Goal: Information Seeking & Learning: Learn about a topic

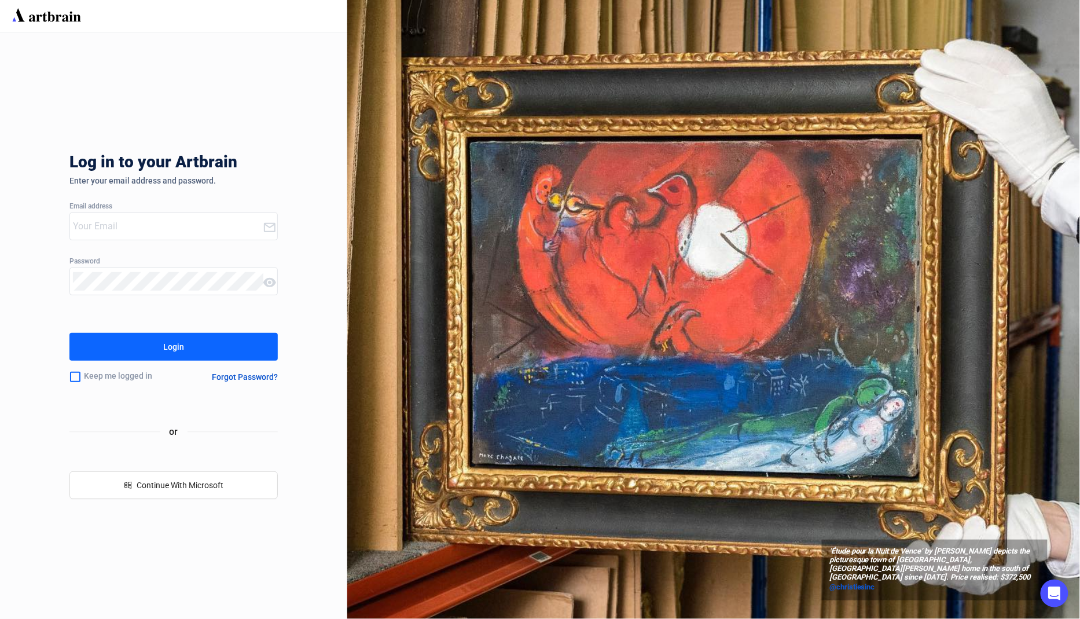
click at [159, 232] on input "email" at bounding box center [168, 226] width 190 height 19
click at [0, 618] on com-1password-button at bounding box center [0, 619] width 0 height 0
type input "[EMAIL_ADDRESS][DOMAIN_NAME]"
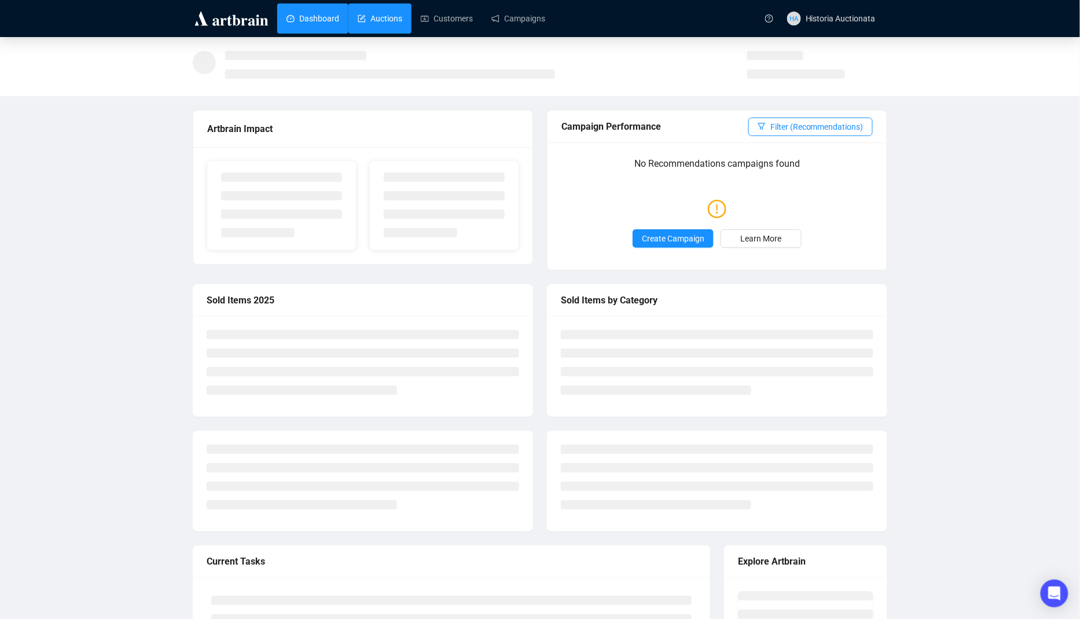
click at [386, 23] on link "Auctions" at bounding box center [380, 18] width 45 height 30
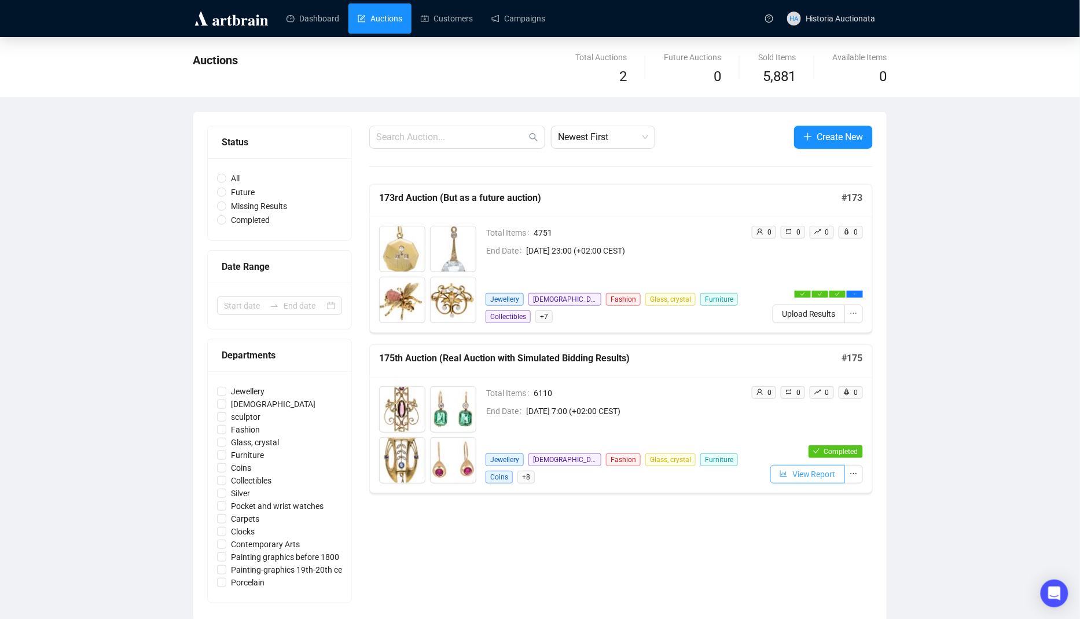
click at [807, 468] on span "View Report" at bounding box center [814, 474] width 43 height 13
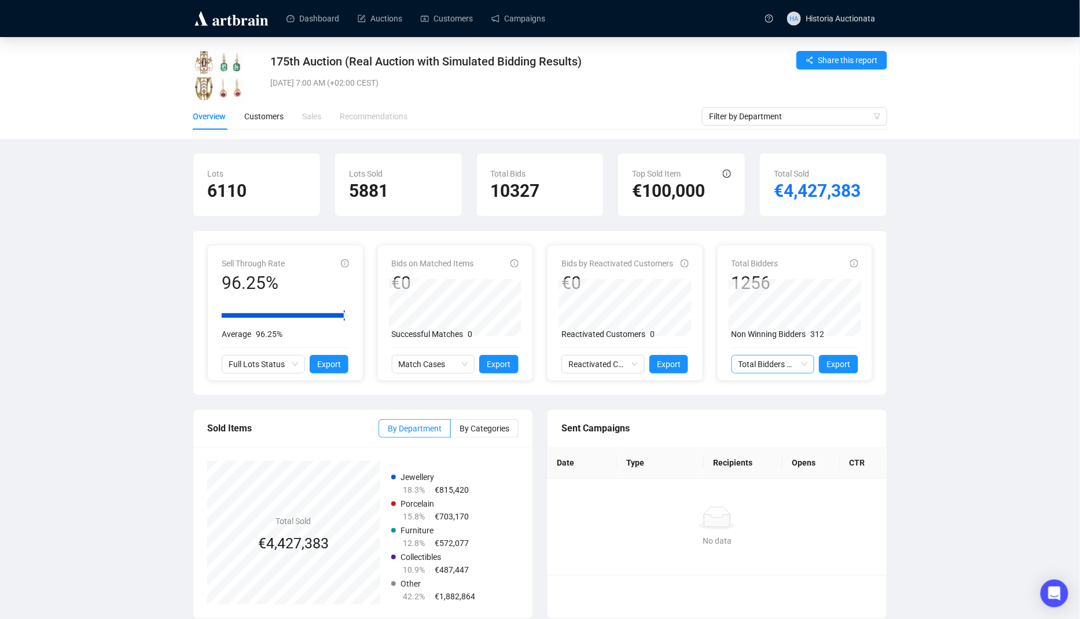
click at [782, 358] on span "Total Bidders Activity" at bounding box center [773, 364] width 69 height 17
click at [789, 306] on li "Reactivated Bidders 0" at bounding box center [783, 312] width 90 height 12
click at [271, 124] on div "Customers" at bounding box center [263, 116] width 39 height 27
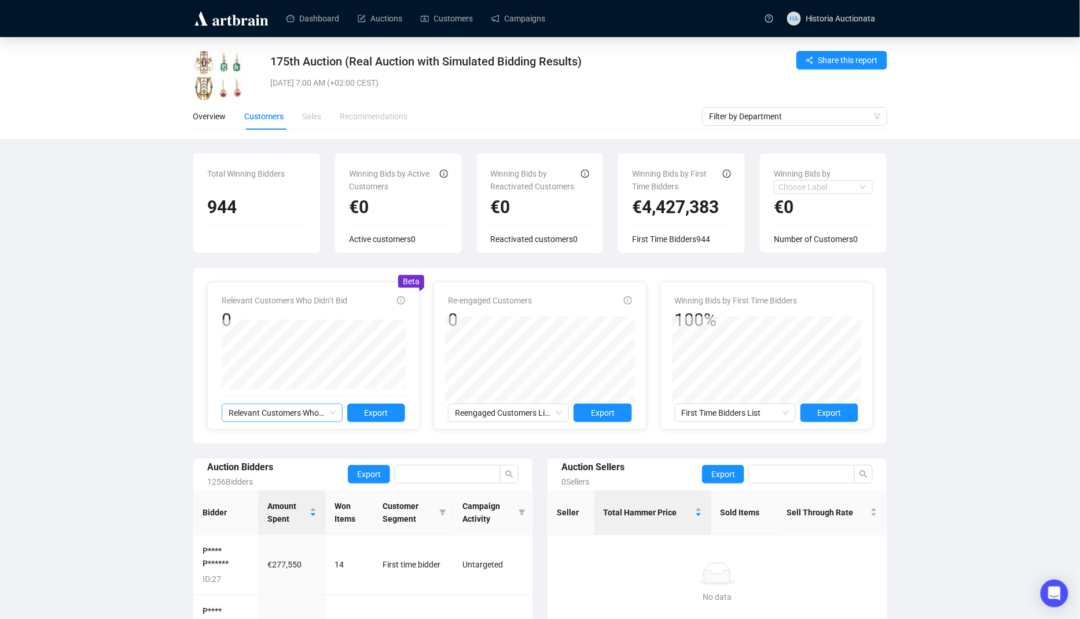
click at [275, 409] on span "Relevant Customers Who Didn’t Bid" at bounding box center [282, 412] width 107 height 17
click at [276, 409] on span "Relevant Customers Who Didn’t Bid" at bounding box center [282, 412] width 107 height 17
click at [478, 402] on div "Re-engaged Customers 0 Reengaged Customers List Export" at bounding box center [540, 358] width 184 height 128
click at [852, 153] on span "Logout" at bounding box center [861, 148] width 104 height 13
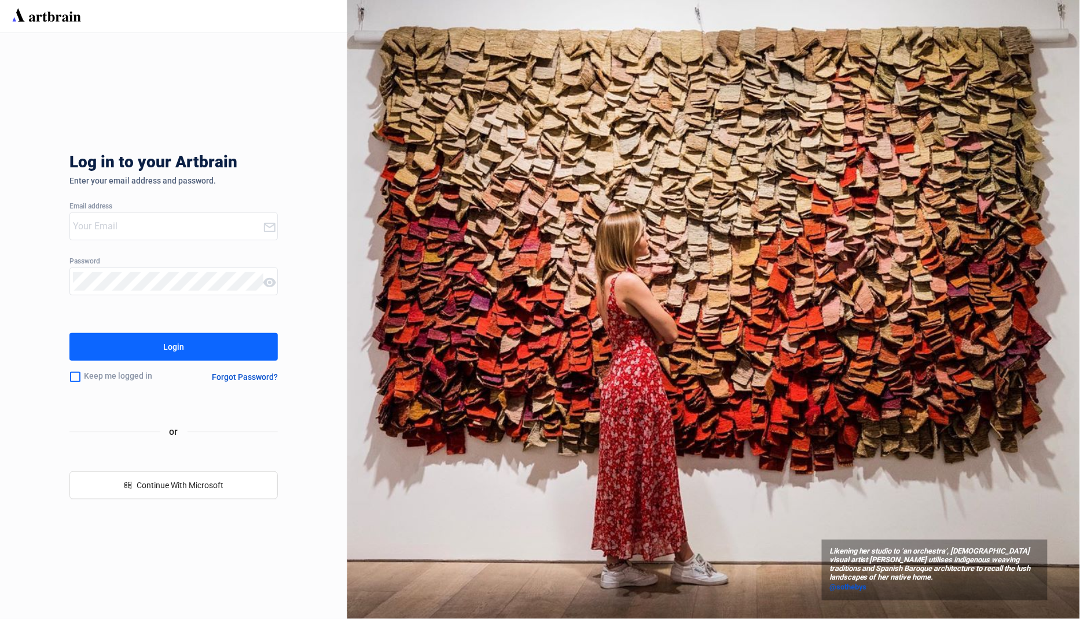
click at [230, 234] on input "email" at bounding box center [168, 226] width 190 height 19
type input "[EMAIL_ADDRESS][DOMAIN_NAME]"
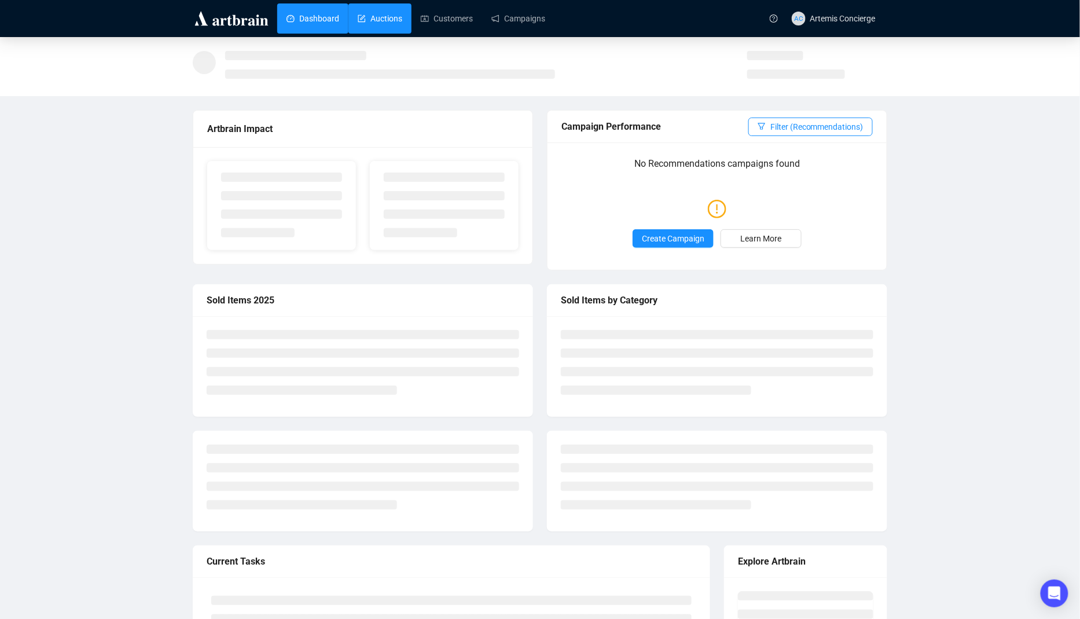
click at [386, 19] on link "Auctions" at bounding box center [380, 18] width 45 height 30
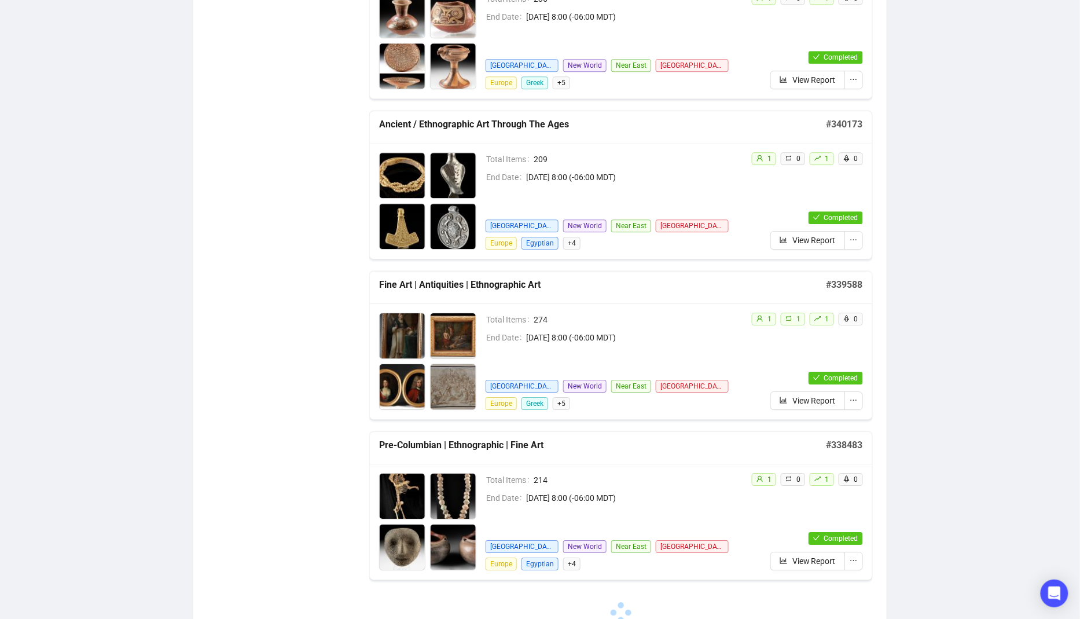
scroll to position [2799, 0]
click at [839, 400] on div "Total Items 274 End Date [DATE] 8:00 (-06:00 MDT) [GEOGRAPHIC_DATA] Near [GEOGR…" at bounding box center [621, 362] width 503 height 116
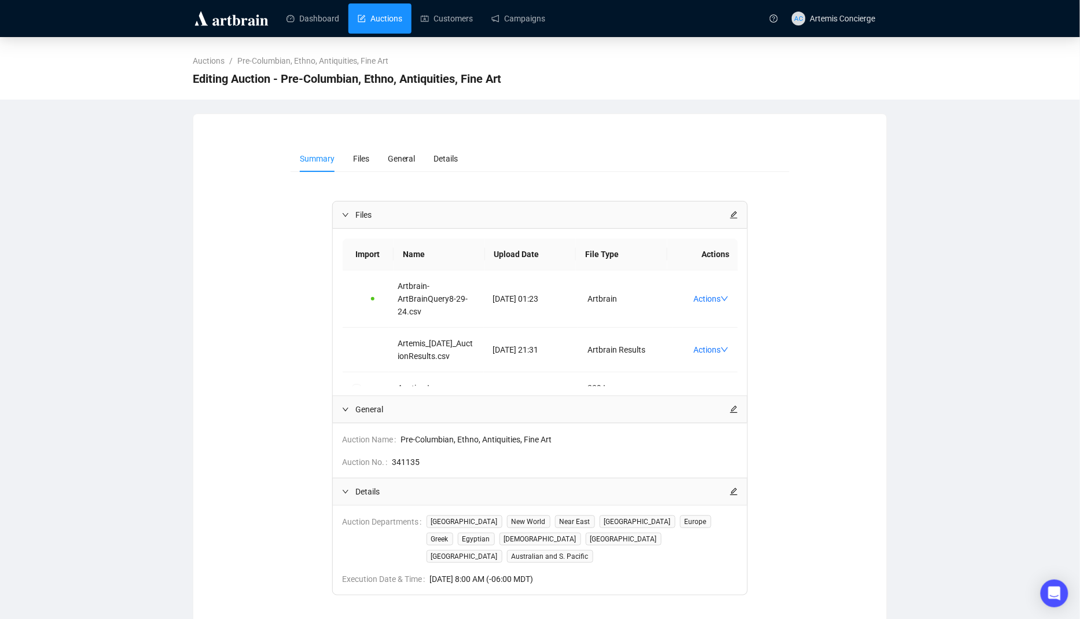
click at [379, 14] on link "Auctions" at bounding box center [380, 18] width 45 height 30
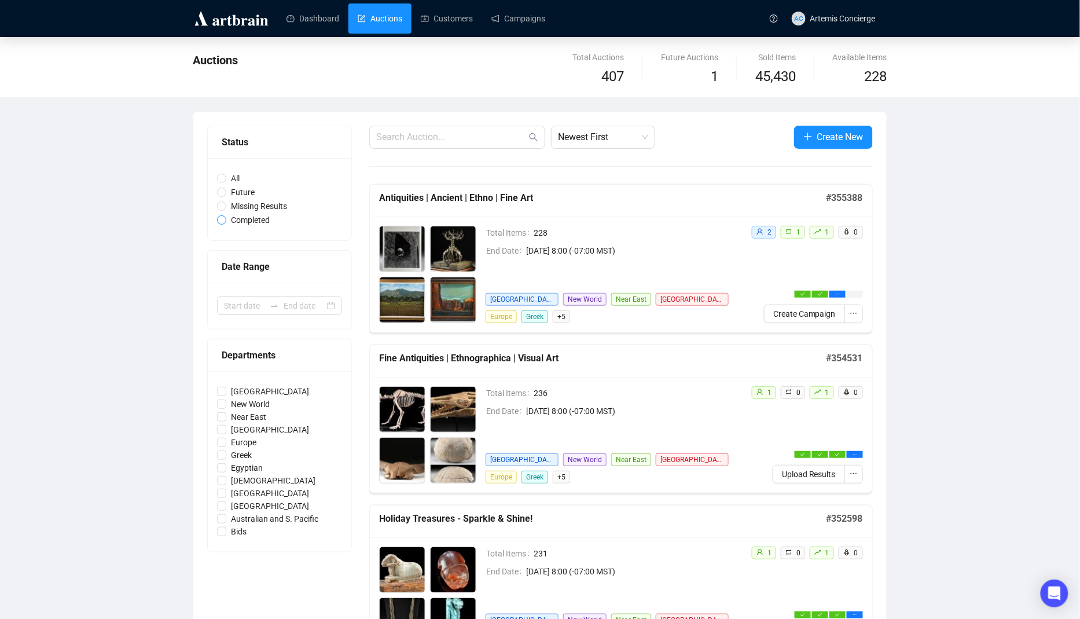
click at [221, 221] on input "Completed" at bounding box center [221, 219] width 9 height 9
radio input "true"
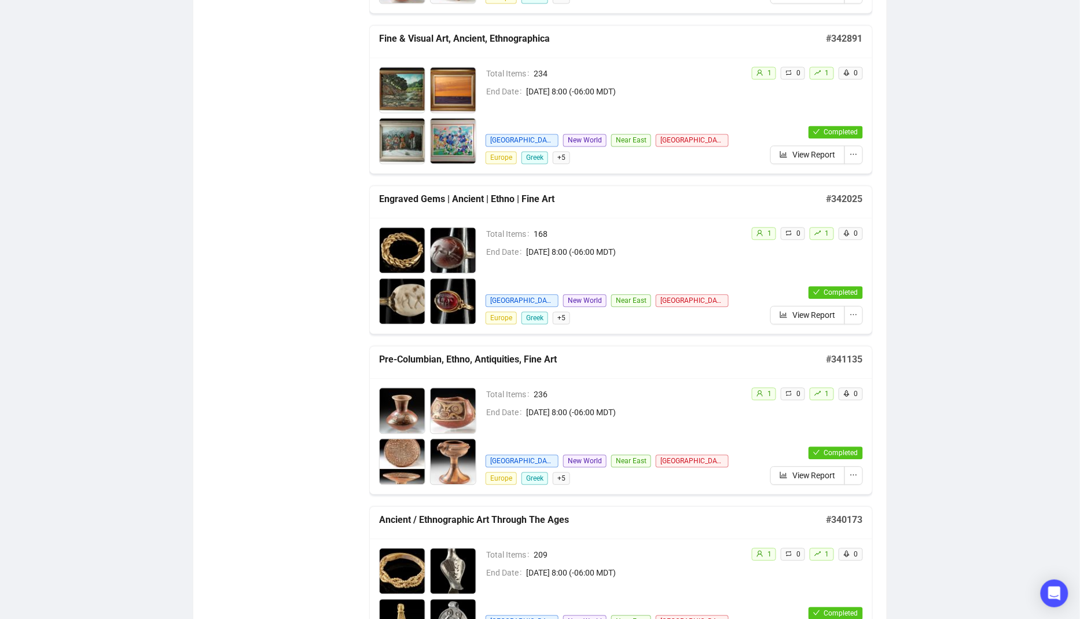
scroll to position [1207, 0]
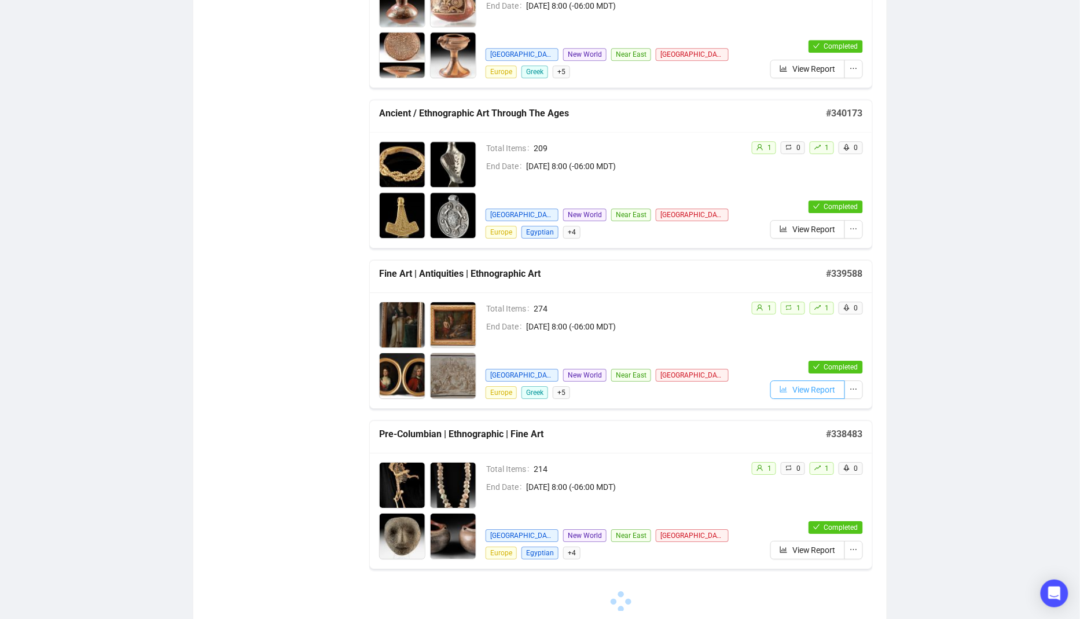
click at [819, 385] on span "View Report" at bounding box center [814, 389] width 43 height 13
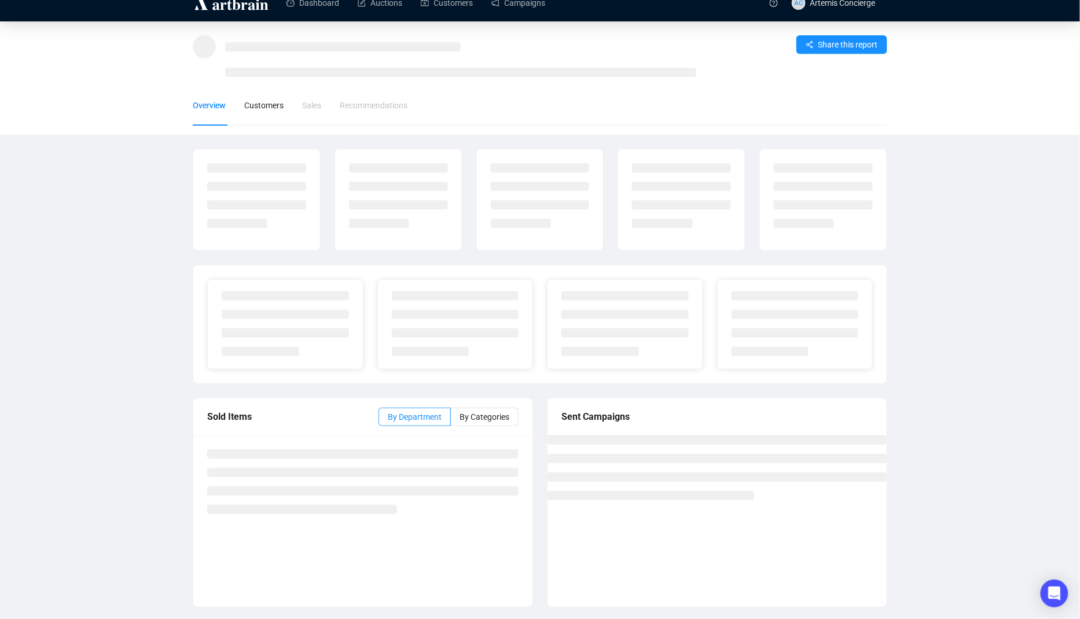
scroll to position [4, 0]
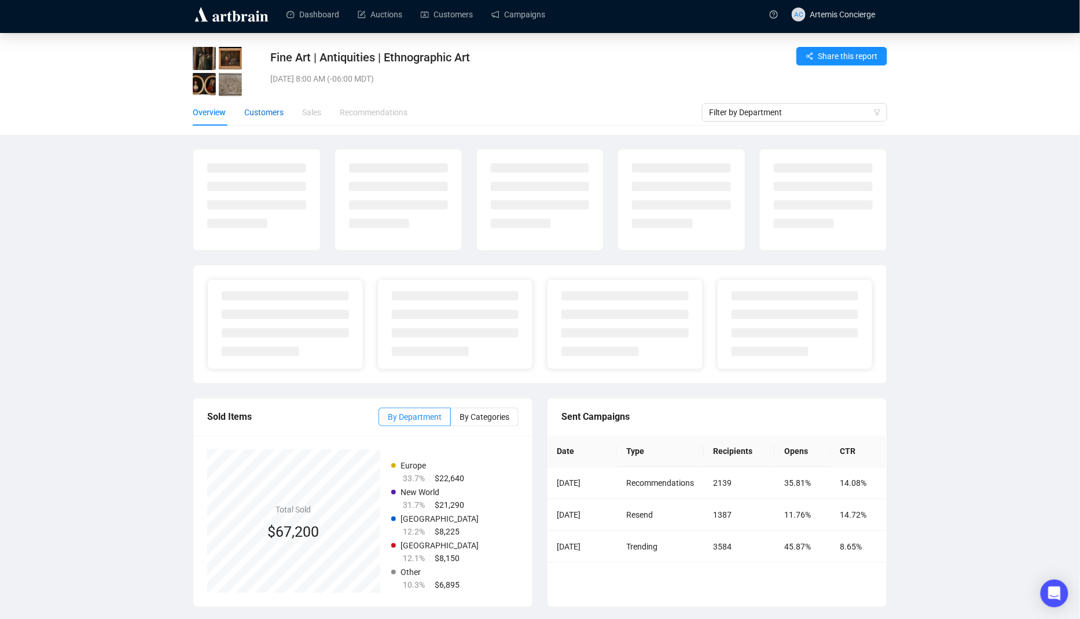
click at [277, 109] on div "Customers" at bounding box center [263, 112] width 39 height 13
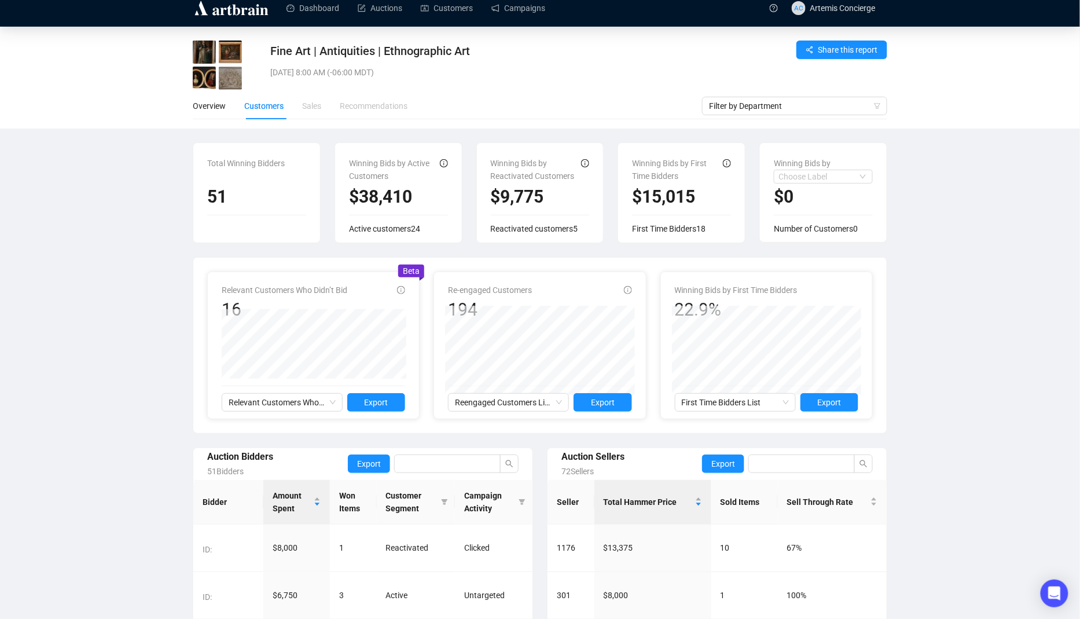
scroll to position [8, 0]
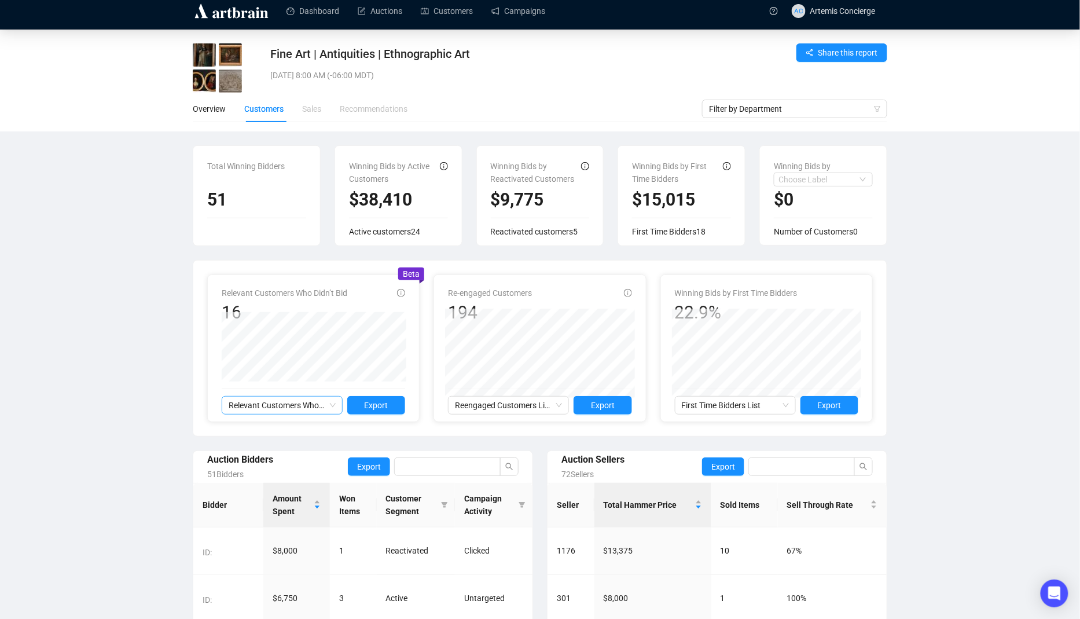
click at [325, 406] on span "Relevant Customers Who Didn’t Bid" at bounding box center [282, 405] width 107 height 17
click at [516, 406] on span "Reengaged Customers List" at bounding box center [508, 405] width 107 height 17
click at [754, 409] on span "First Time Bidders List" at bounding box center [735, 405] width 107 height 17
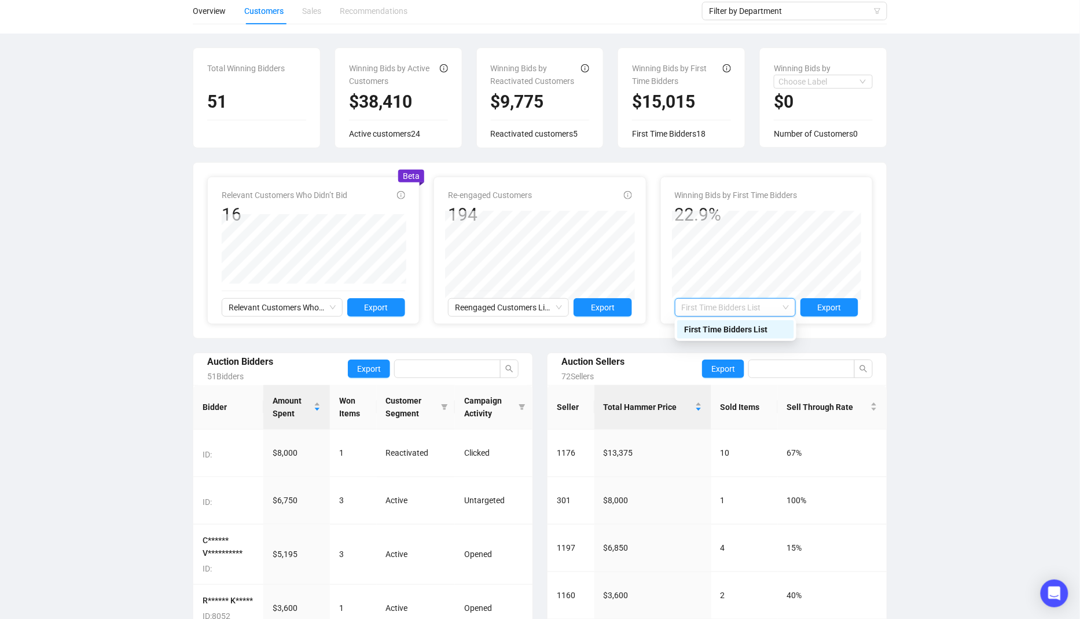
scroll to position [107, 0]
click at [221, 14] on div "Overview" at bounding box center [209, 9] width 33 height 13
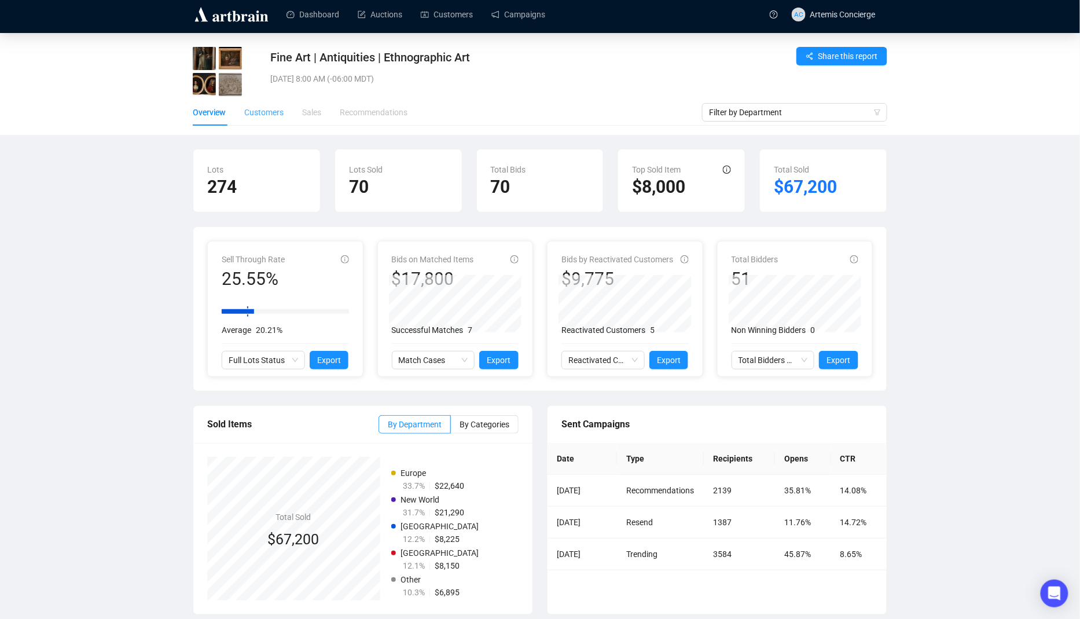
scroll to position [12, 0]
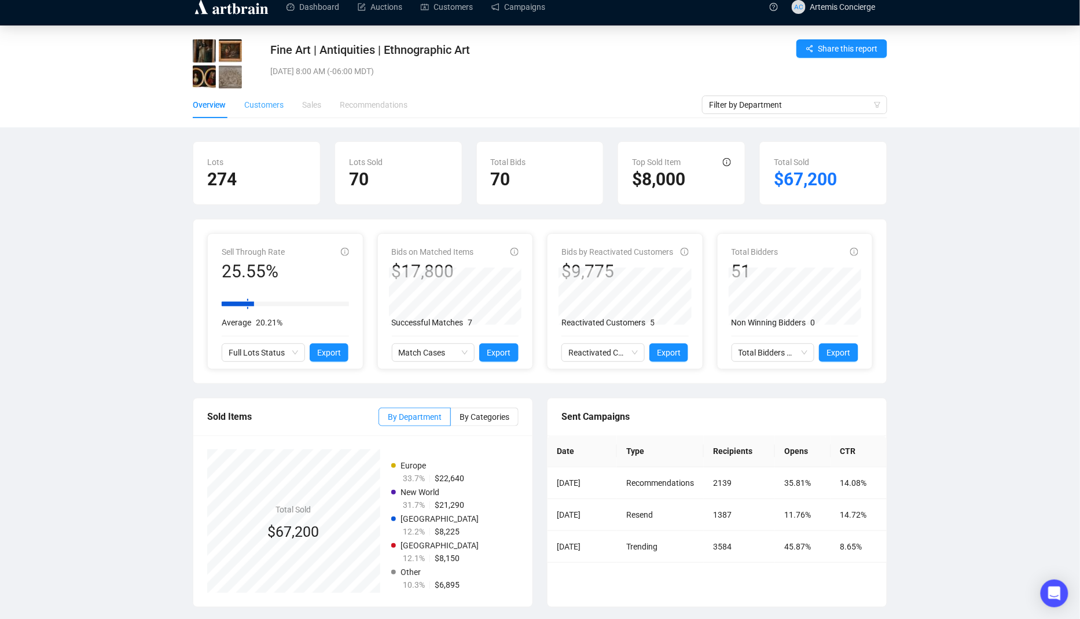
click at [273, 112] on div "Customers" at bounding box center [263, 104] width 39 height 27
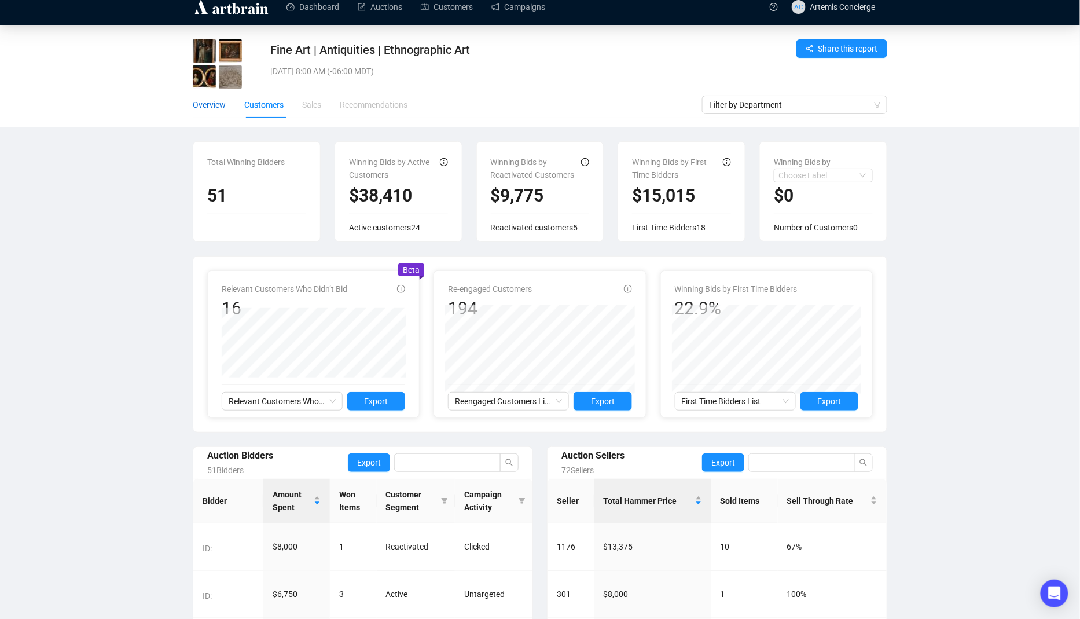
click at [207, 108] on div "Overview" at bounding box center [209, 104] width 33 height 13
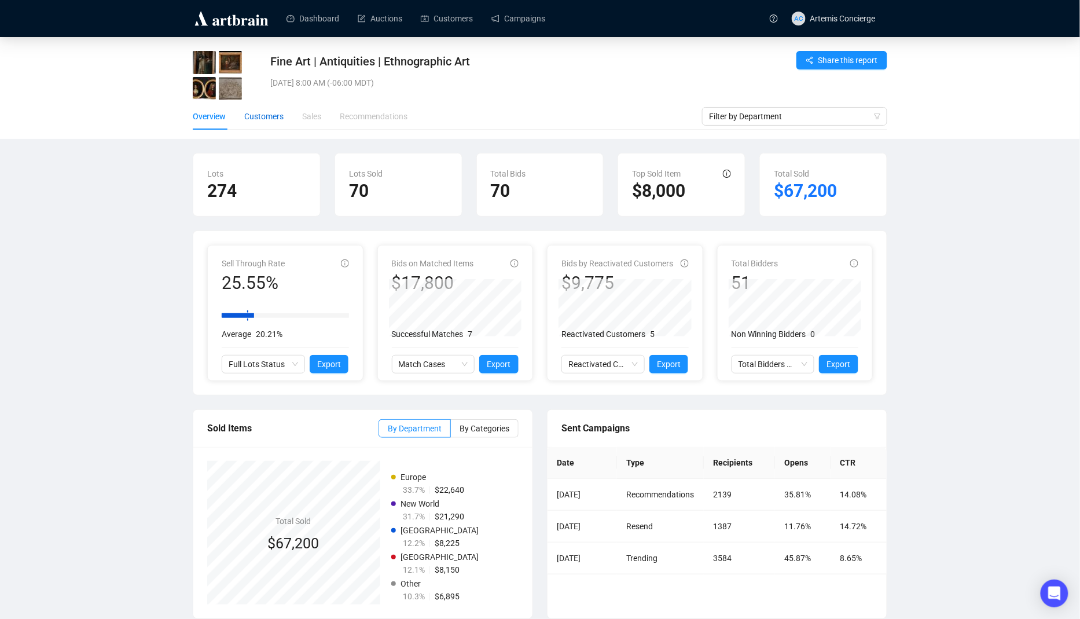
click at [256, 112] on div "Customers" at bounding box center [263, 116] width 39 height 13
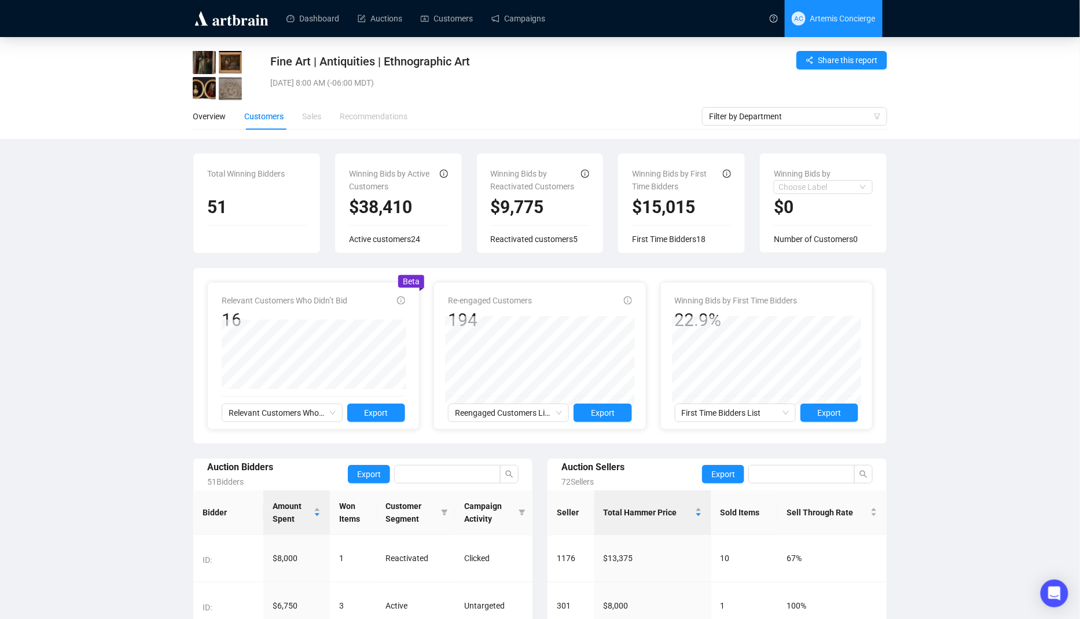
click at [806, 14] on span "AC Artemis Concierge" at bounding box center [834, 18] width 84 height 37
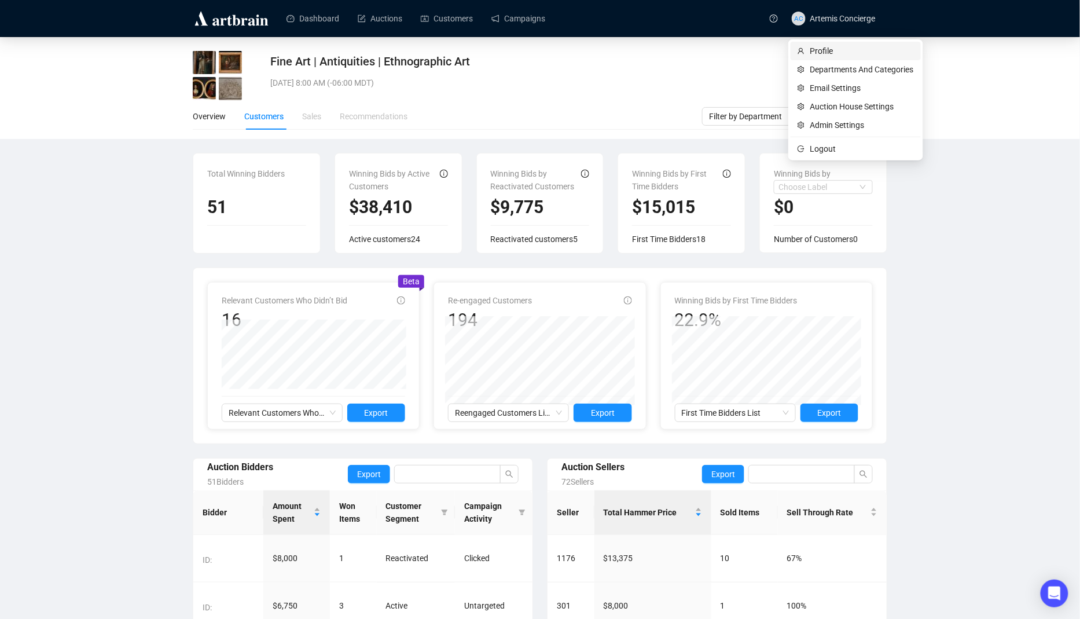
click at [839, 46] on span "Profile" at bounding box center [863, 51] width 104 height 13
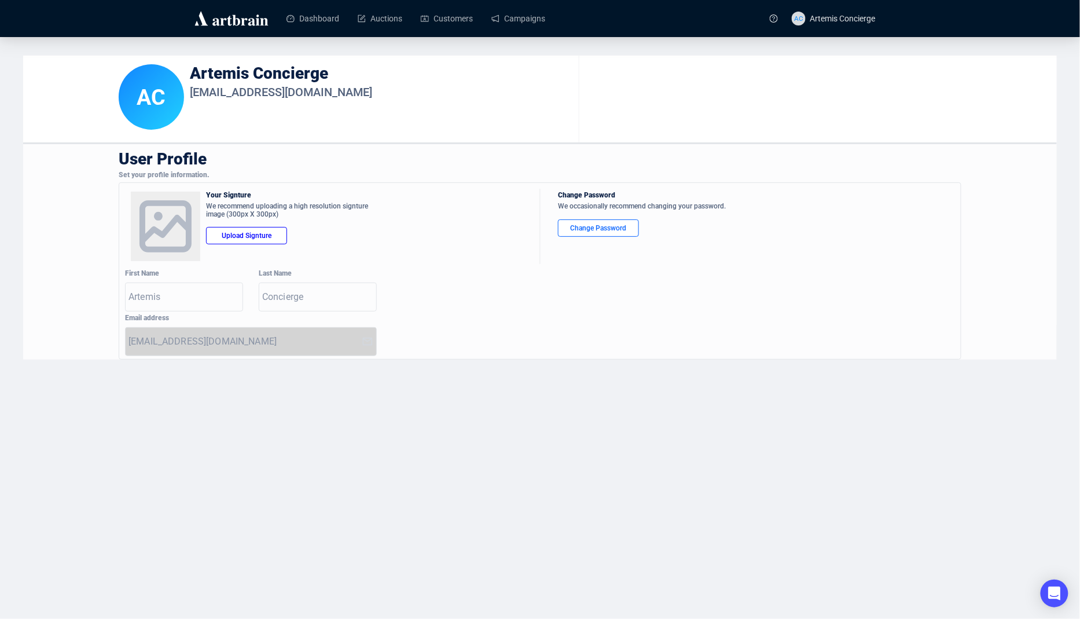
click at [197, 291] on input "string" at bounding box center [186, 297] width 114 height 19
click at [324, 276] on div "Last Name" at bounding box center [317, 275] width 117 height 11
click at [389, 26] on link "Auctions" at bounding box center [380, 18] width 45 height 30
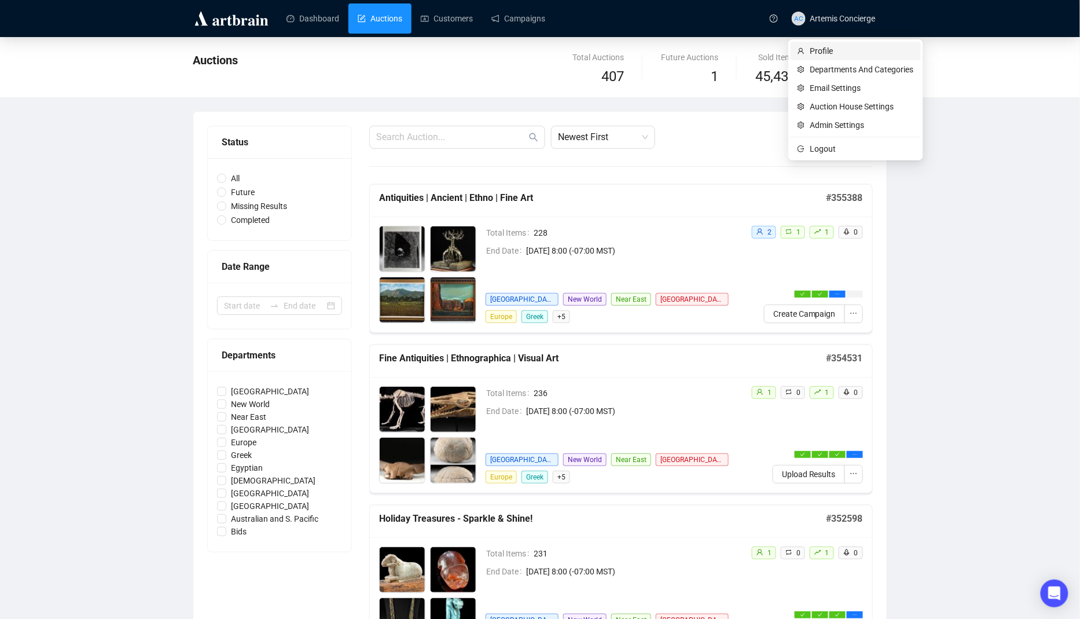
click at [829, 55] on span "Profile" at bounding box center [863, 51] width 104 height 13
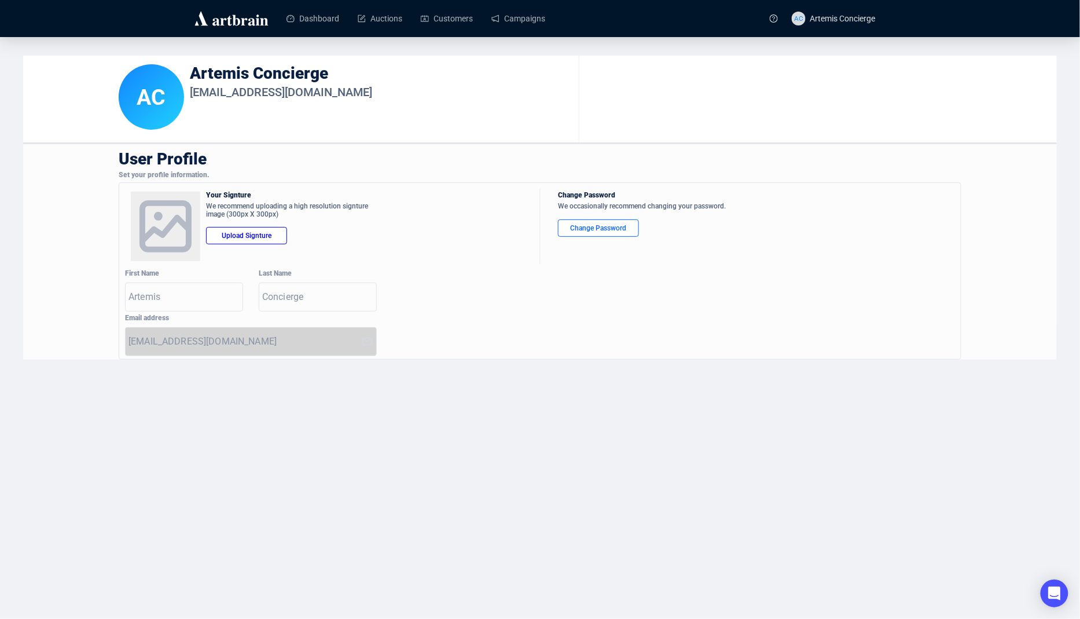
click at [219, 294] on input "string" at bounding box center [186, 297] width 114 height 19
type input "d"
type input "art"
click at [441, 200] on div "Your Signture" at bounding box center [324, 197] width 236 height 11
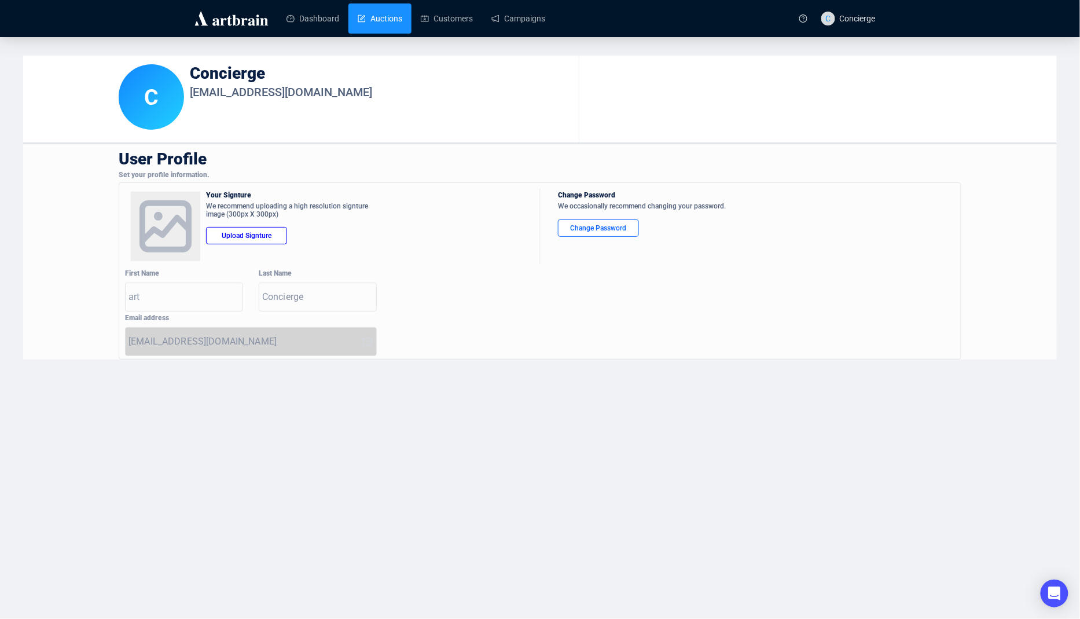
click at [390, 19] on link "Auctions" at bounding box center [380, 18] width 45 height 30
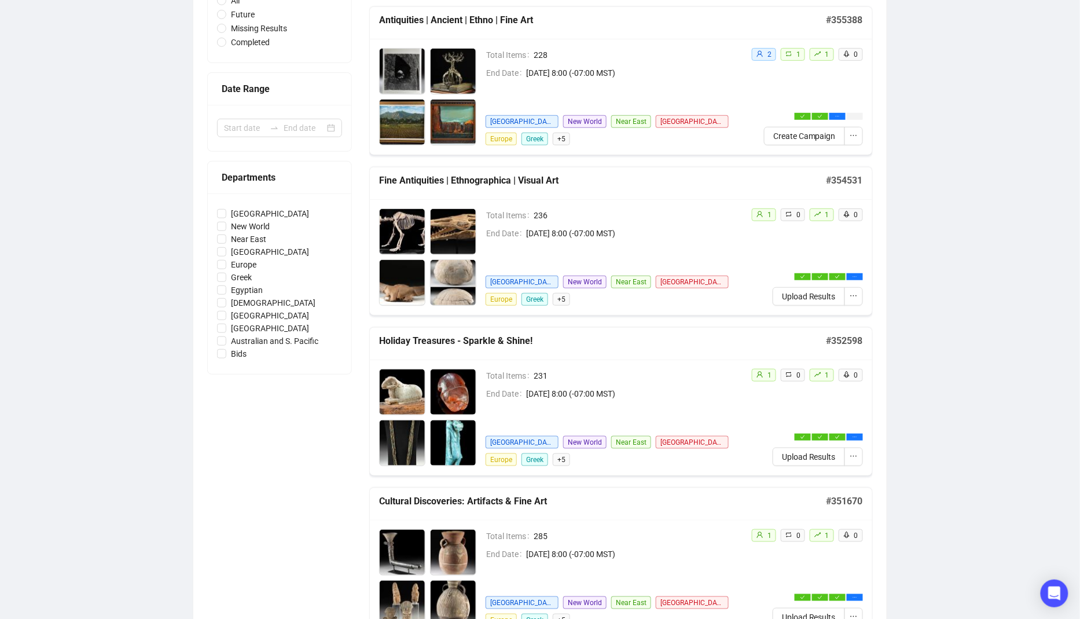
scroll to position [41, 0]
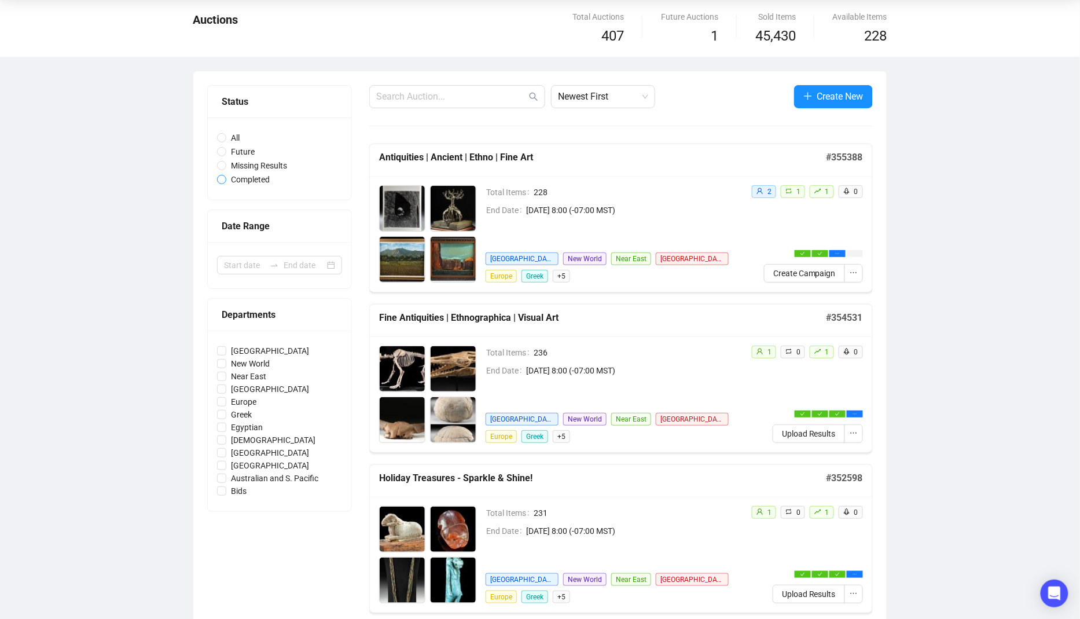
click at [241, 177] on span "Completed" at bounding box center [250, 179] width 48 height 13
click at [226, 177] on input "Completed" at bounding box center [221, 179] width 9 height 9
radio input "true"
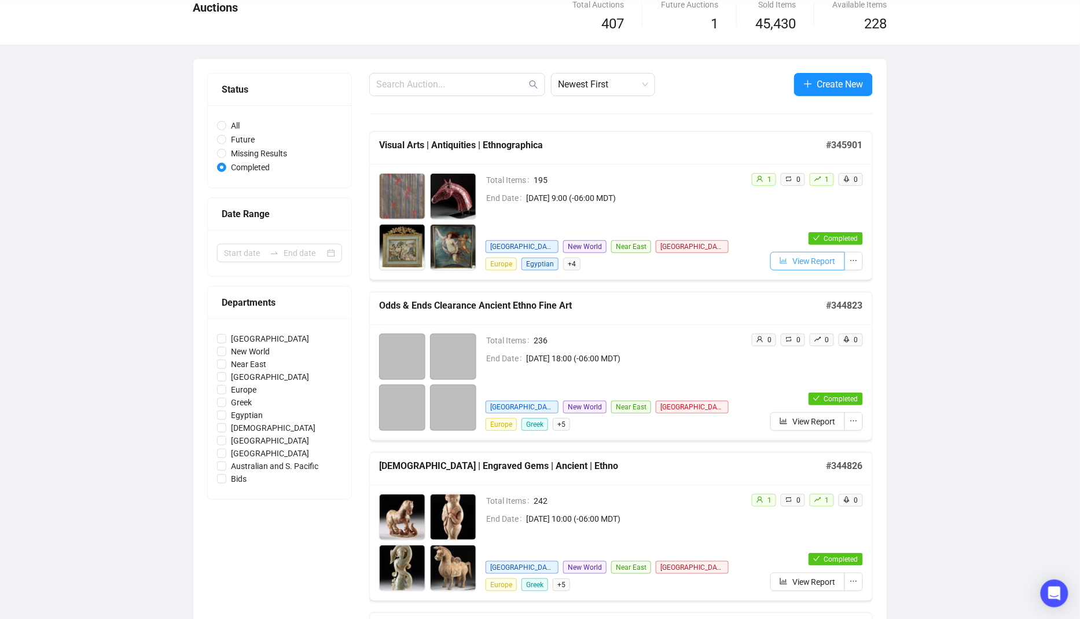
click at [805, 261] on span "View Report" at bounding box center [814, 261] width 43 height 13
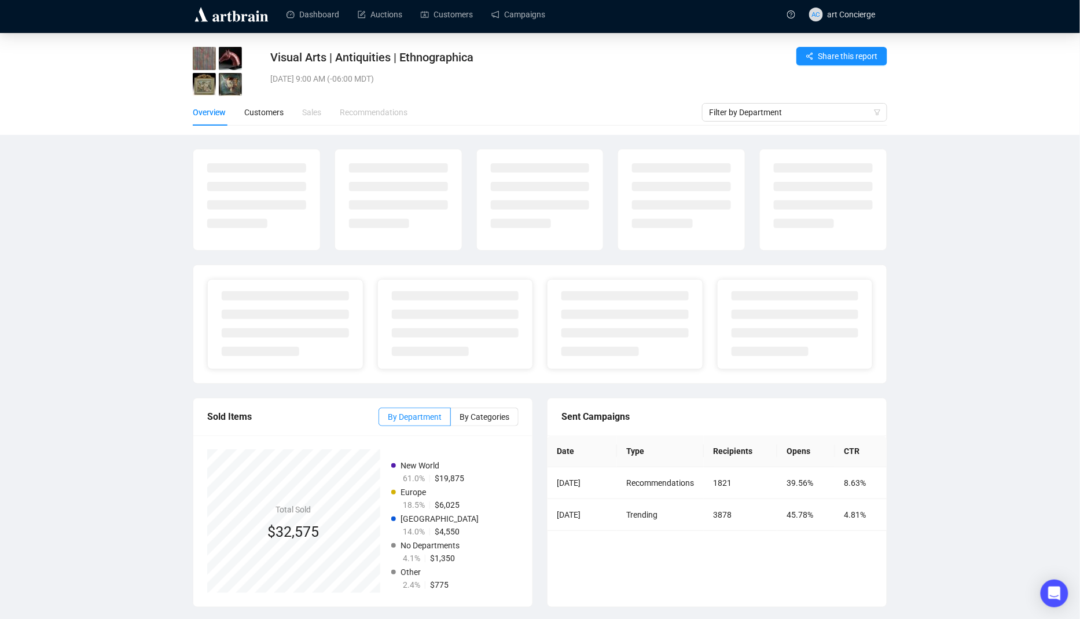
scroll to position [12, 0]
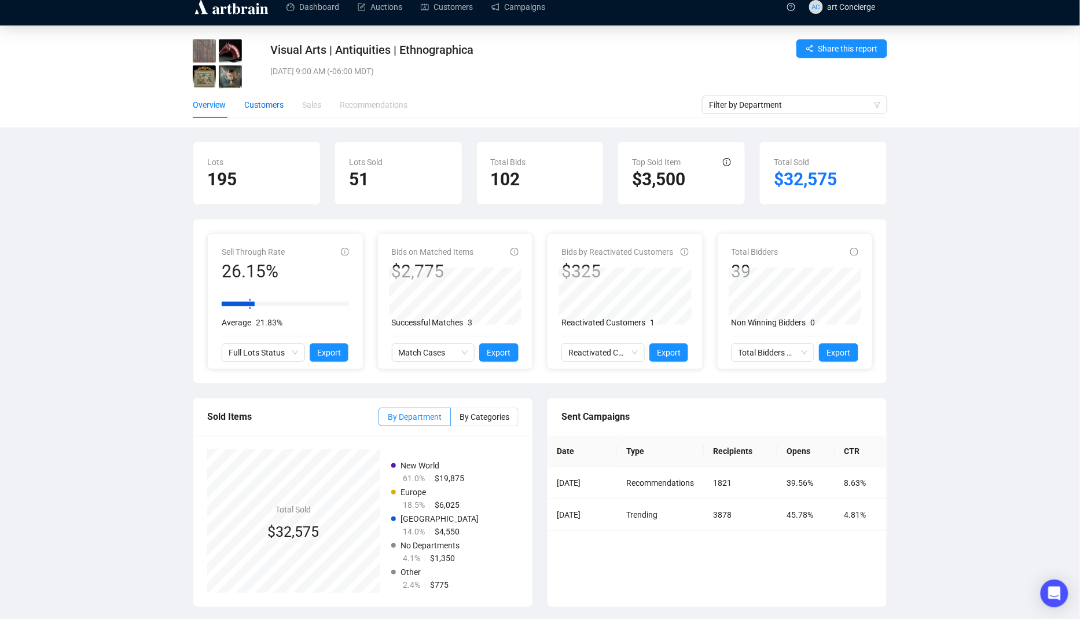
click at [274, 105] on div "Customers" at bounding box center [263, 104] width 39 height 13
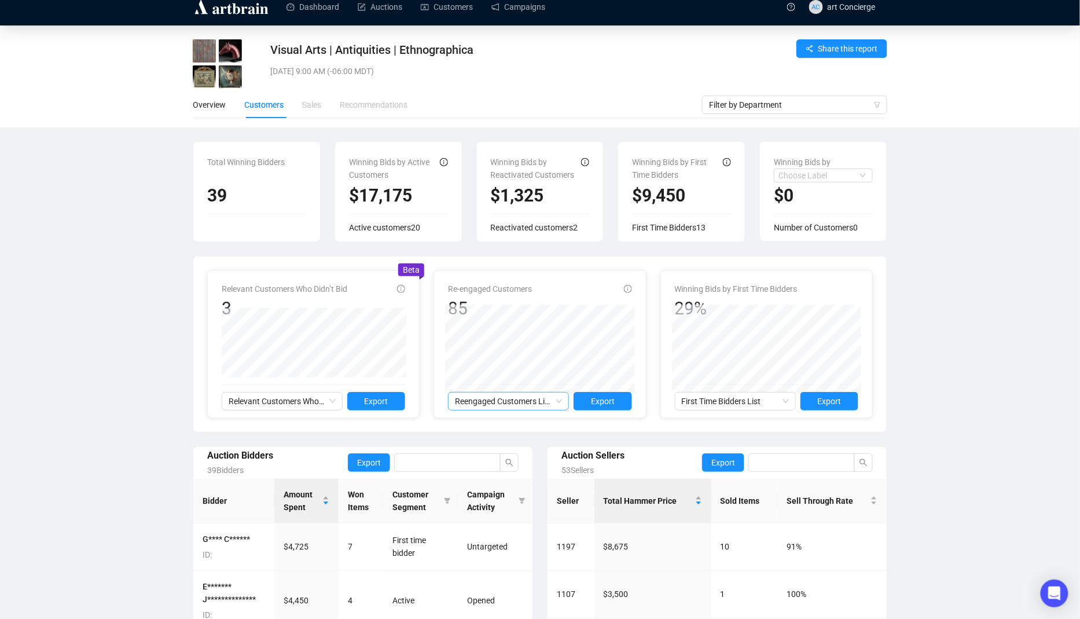
click at [521, 400] on span "Reengaged Customers List" at bounding box center [508, 401] width 107 height 17
click at [809, 300] on div "Winning Bids by First Time Bidders 29%" at bounding box center [767, 301] width 184 height 37
click at [796, 169] on input "search" at bounding box center [818, 175] width 79 height 13
click at [617, 200] on div "Winning Bids by First Time Bidders $9,450 First Time Bidders 13" at bounding box center [682, 191] width 142 height 101
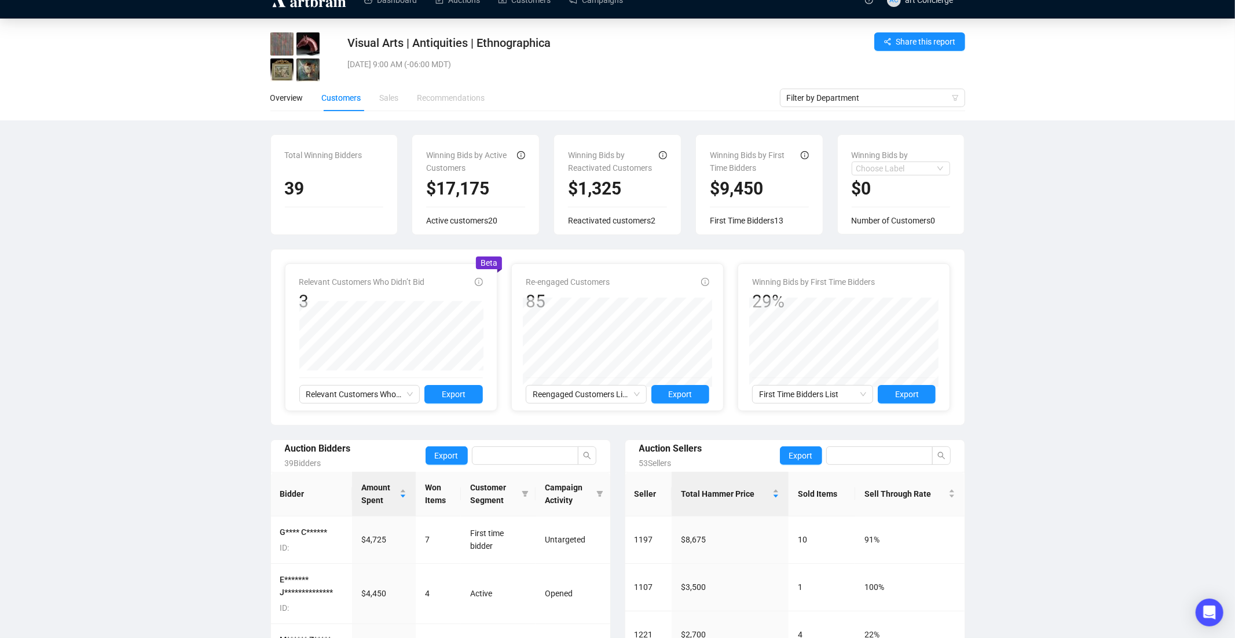
scroll to position [17, 0]
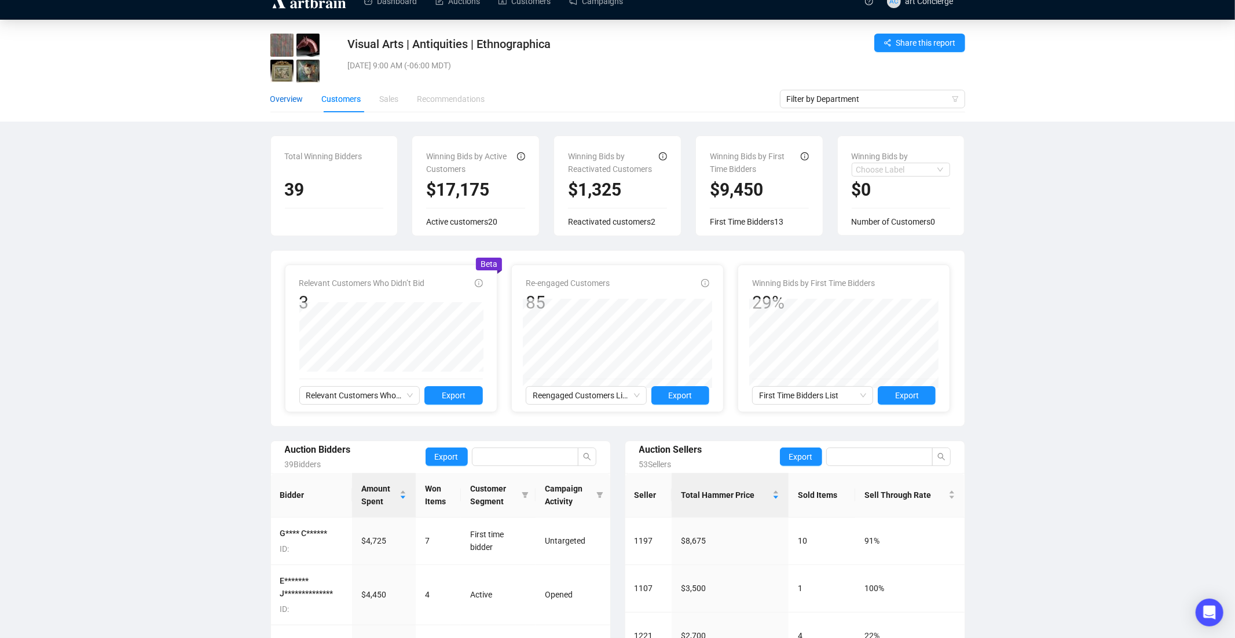
click at [294, 99] on div "Overview" at bounding box center [286, 99] width 33 height 13
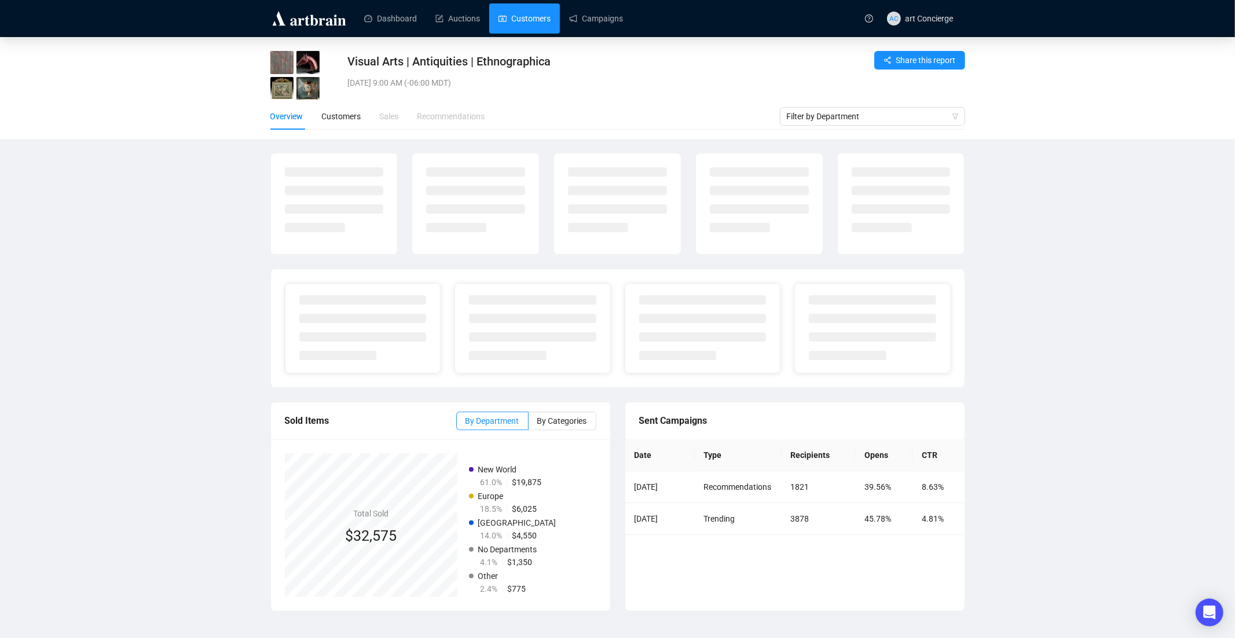
click at [516, 24] on link "Customers" at bounding box center [525, 18] width 52 height 30
